Goal: Transaction & Acquisition: Subscribe to service/newsletter

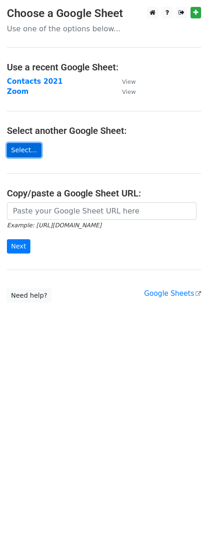
click at [23, 149] on link "Select..." at bounding box center [24, 150] width 35 height 14
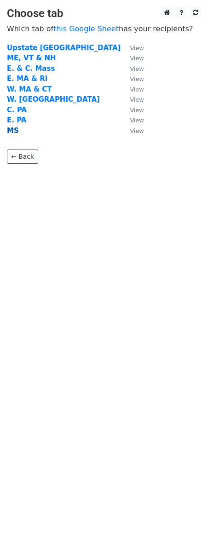
click at [14, 131] on strong "MS" at bounding box center [13, 131] width 12 height 8
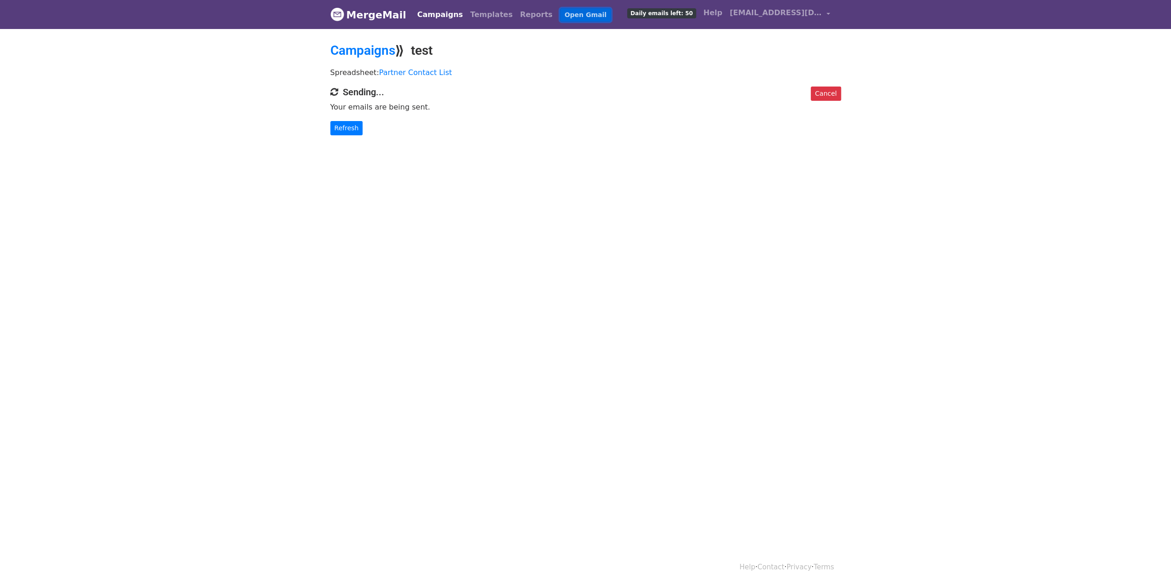
click at [560, 11] on link "Open Gmail" at bounding box center [585, 14] width 51 height 13
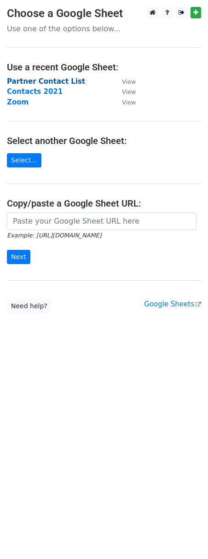
click at [24, 81] on strong "Partner Contact List" at bounding box center [46, 81] width 78 height 8
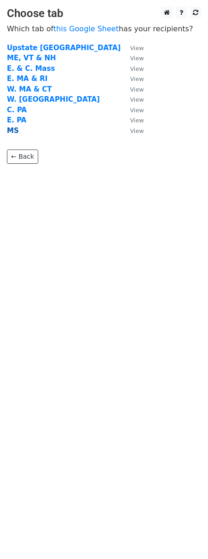
click at [13, 128] on strong "MS" at bounding box center [13, 131] width 12 height 8
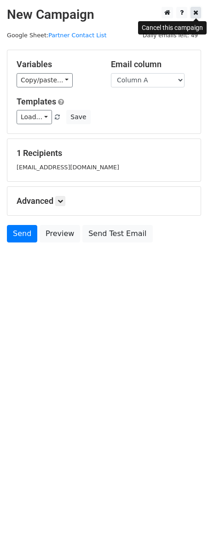
click at [196, 12] on icon at bounding box center [195, 12] width 5 height 6
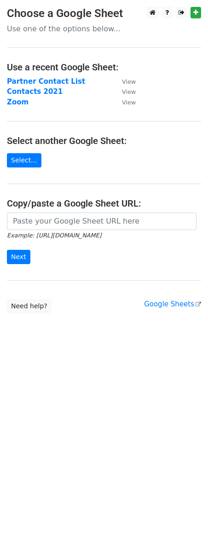
click at [6, 197] on main "Choose a Google Sheet Use one of the options below... Use a recent Google Sheet…" at bounding box center [104, 160] width 208 height 306
click at [28, 81] on strong "Partner Contact List" at bounding box center [46, 81] width 78 height 8
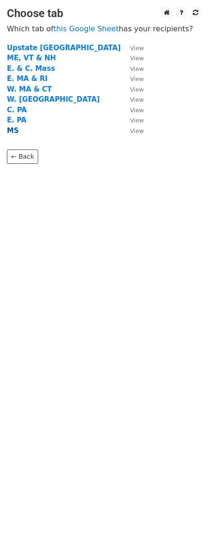
click at [12, 130] on strong "MS" at bounding box center [13, 131] width 12 height 8
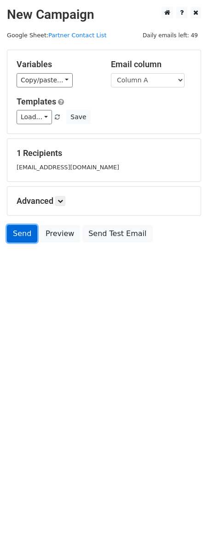
click at [21, 233] on link "Send" at bounding box center [22, 233] width 30 height 17
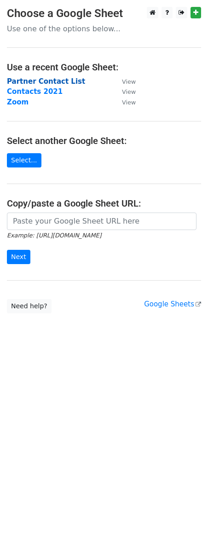
click at [33, 81] on strong "Partner Contact List" at bounding box center [46, 81] width 78 height 8
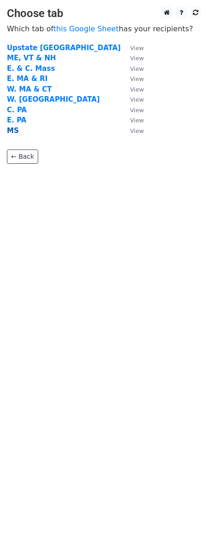
click at [13, 130] on strong "MS" at bounding box center [13, 131] width 12 height 8
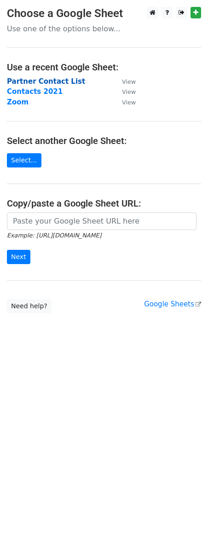
click at [30, 81] on strong "Partner Contact List" at bounding box center [46, 81] width 78 height 8
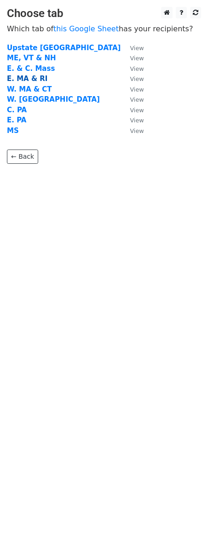
click at [23, 79] on strong "E. MA & RI" at bounding box center [27, 79] width 40 height 8
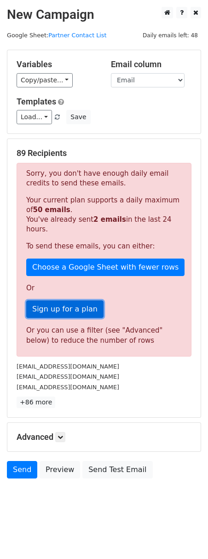
click at [78, 302] on link "Sign up for a plan" at bounding box center [64, 309] width 77 height 17
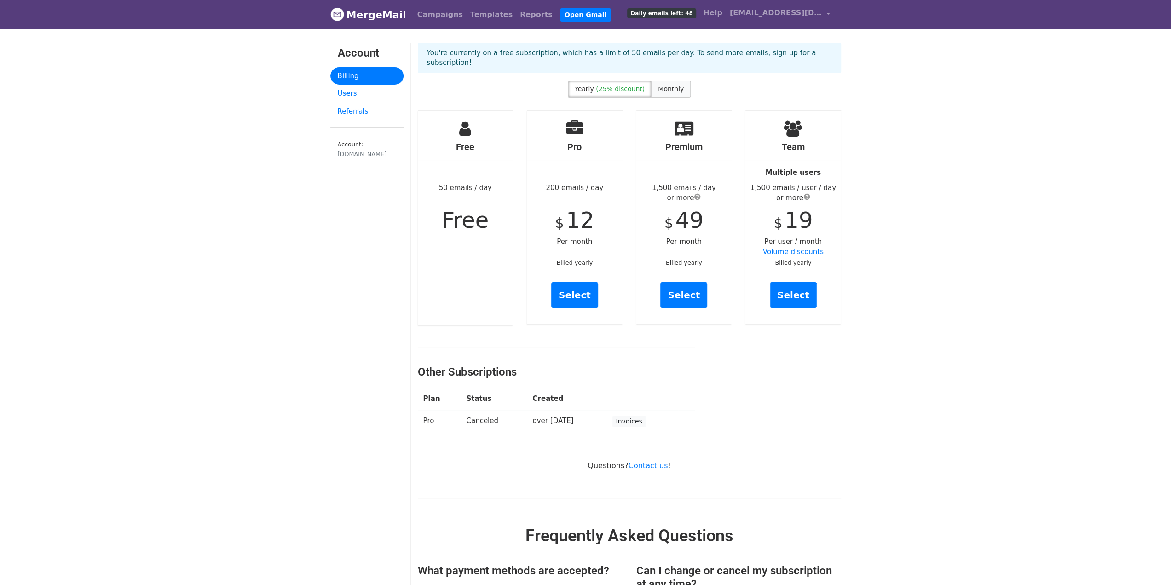
click at [668, 85] on span "Monthly" at bounding box center [671, 88] width 26 height 7
click at [575, 124] on icon at bounding box center [575, 128] width 17 height 17
click at [579, 285] on link "Select" at bounding box center [574, 295] width 47 height 26
